Goal: Transaction & Acquisition: Purchase product/service

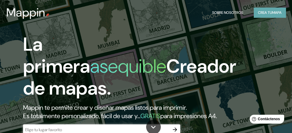
click at [273, 10] on font "mapa" at bounding box center [276, 12] width 9 height 5
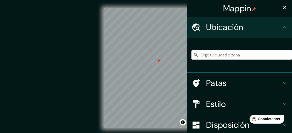
click at [281, 5] on icon "button" at bounding box center [284, 7] width 6 height 6
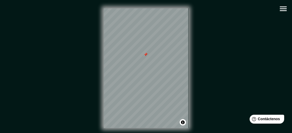
drag, startPoint x: 157, startPoint y: 61, endPoint x: 144, endPoint y: 54, distance: 14.3
click at [144, 54] on div at bounding box center [145, 55] width 4 height 4
click at [146, 52] on div at bounding box center [147, 52] width 4 height 4
